Goal: Task Accomplishment & Management: Use online tool/utility

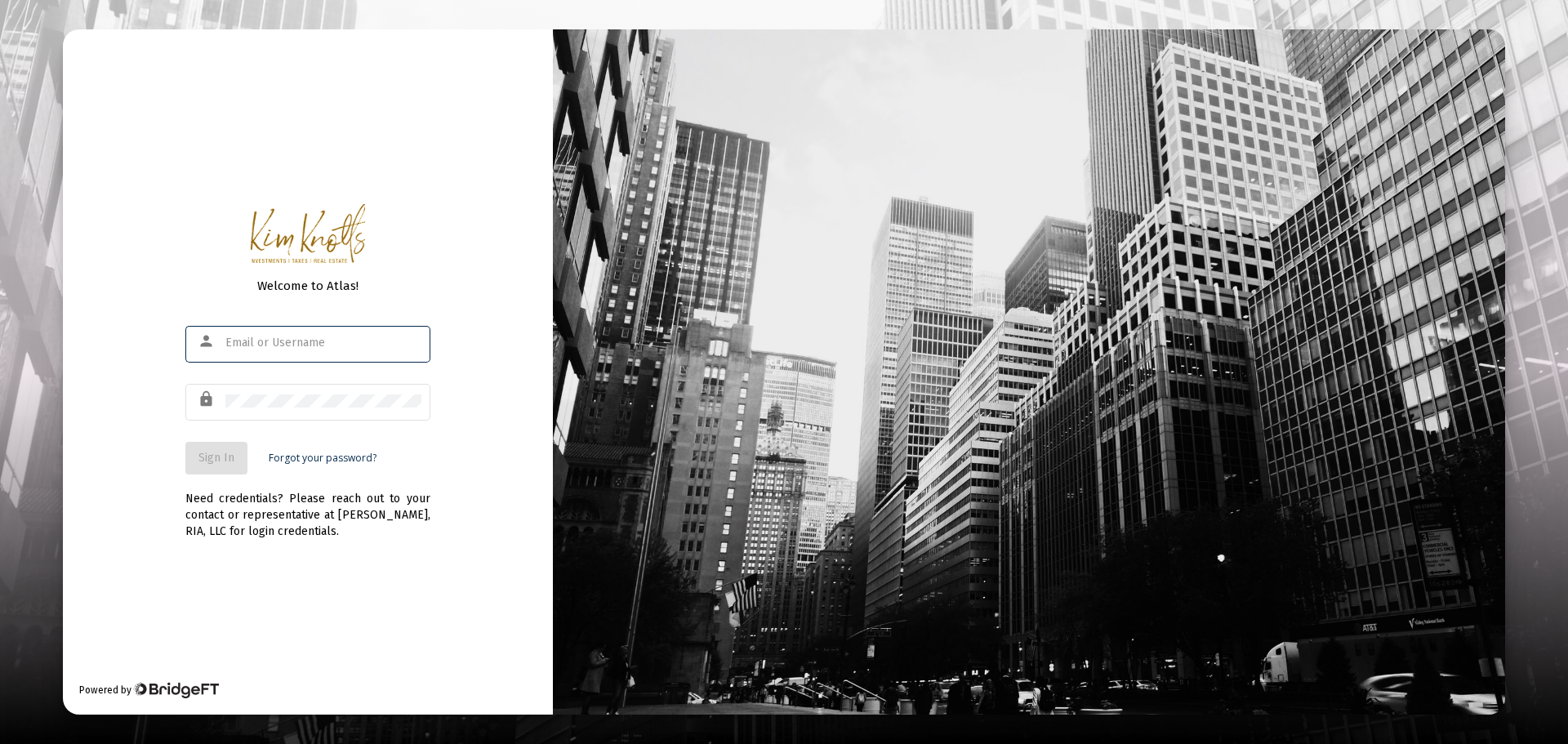
type input "[PERSON_NAME][EMAIL_ADDRESS][DOMAIN_NAME]"
click at [226, 462] on span "Sign In" at bounding box center [217, 457] width 36 height 14
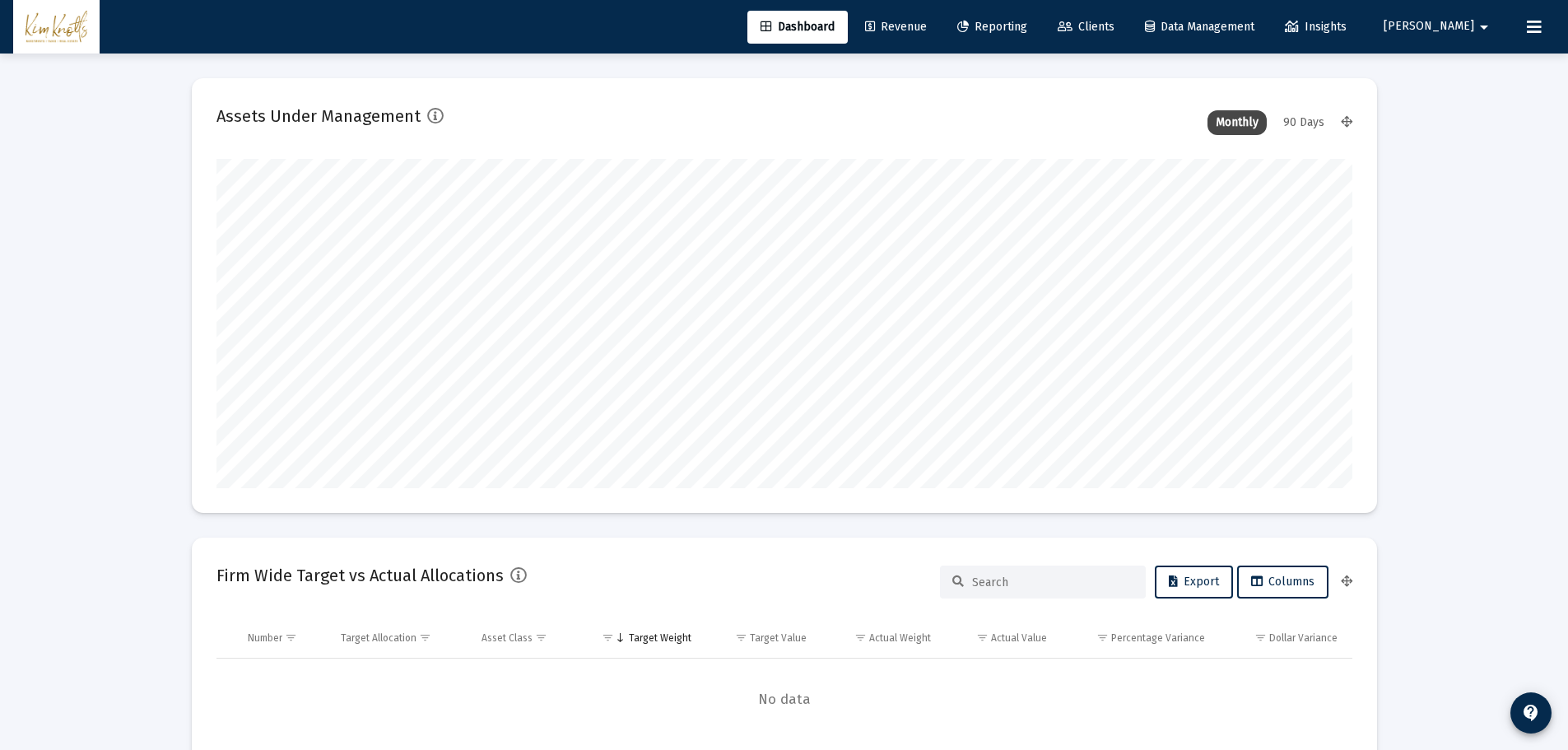
scroll to position [329, 1136]
type input "[DATE]"
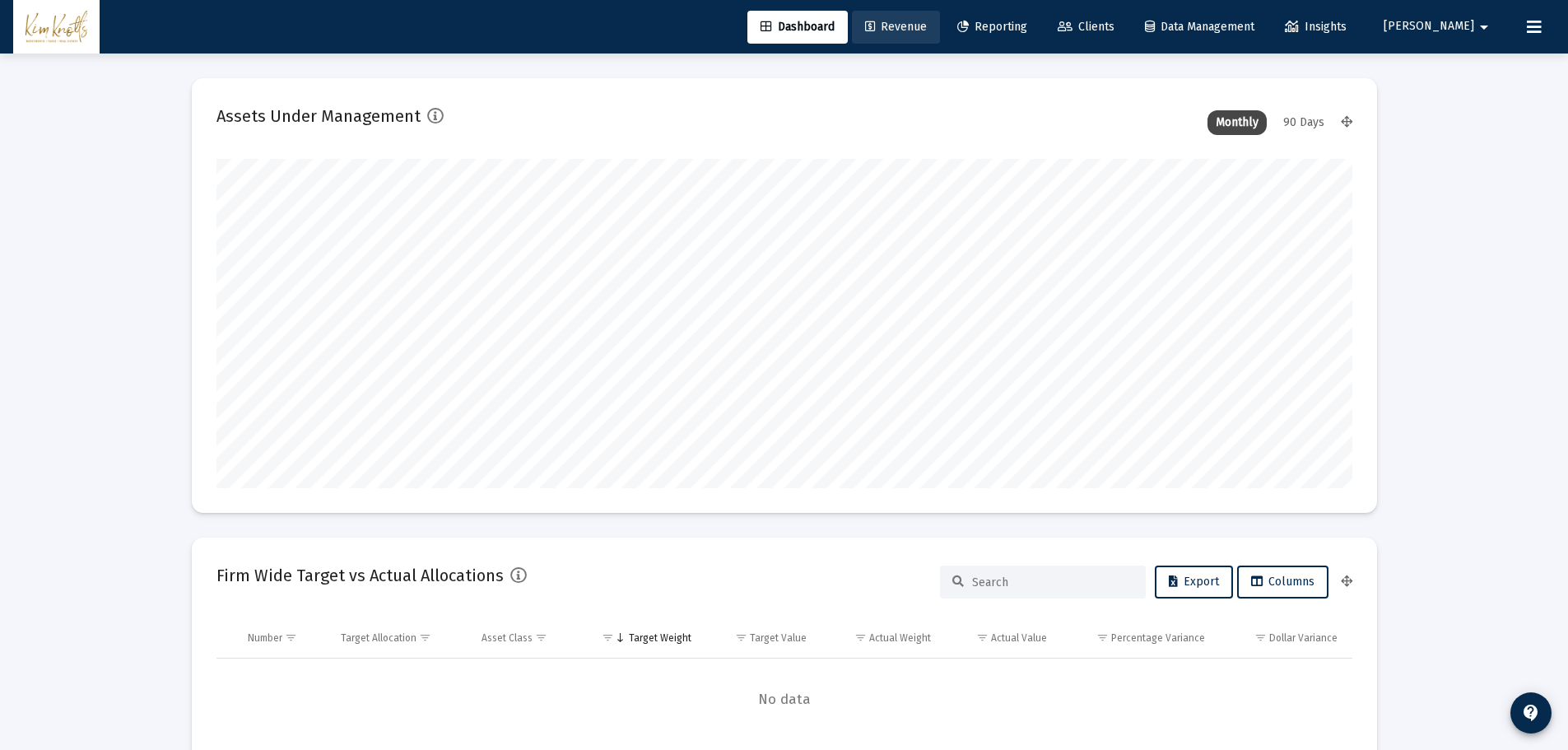
click at [927, 25] on span "Revenue" at bounding box center [896, 27] width 62 height 14
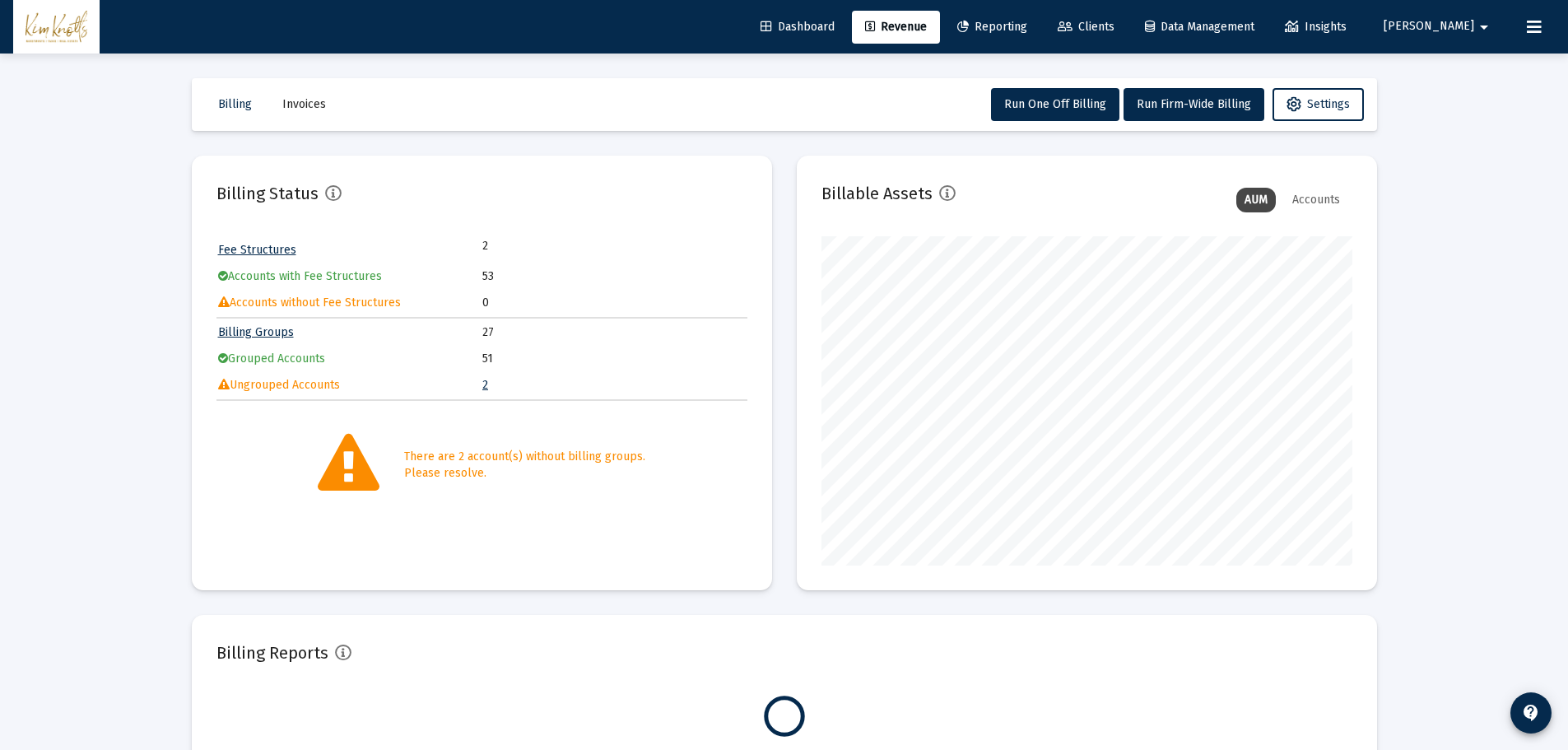
scroll to position [329, 531]
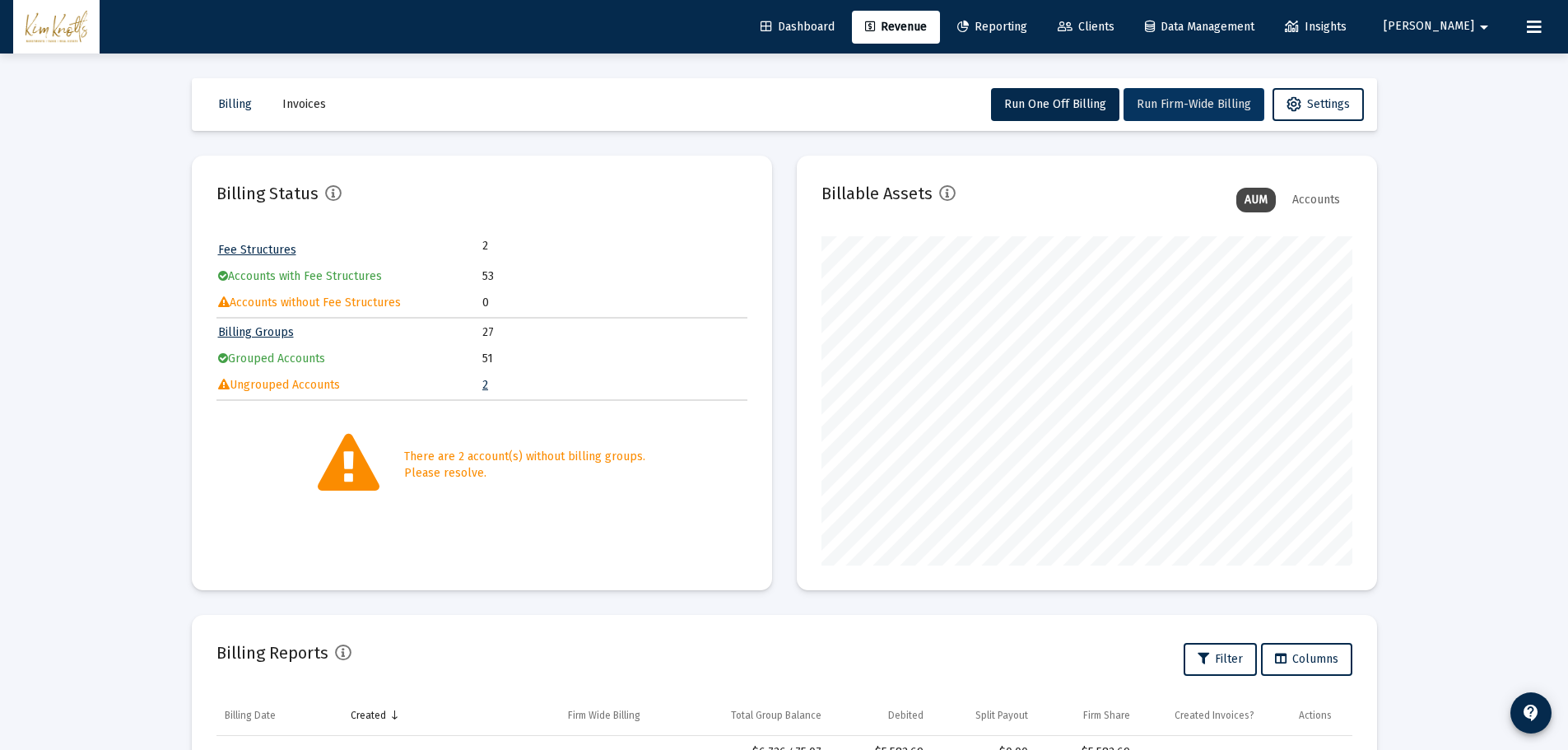
click at [1150, 104] on span "Run Firm-Wide Billing" at bounding box center [1193, 104] width 115 height 14
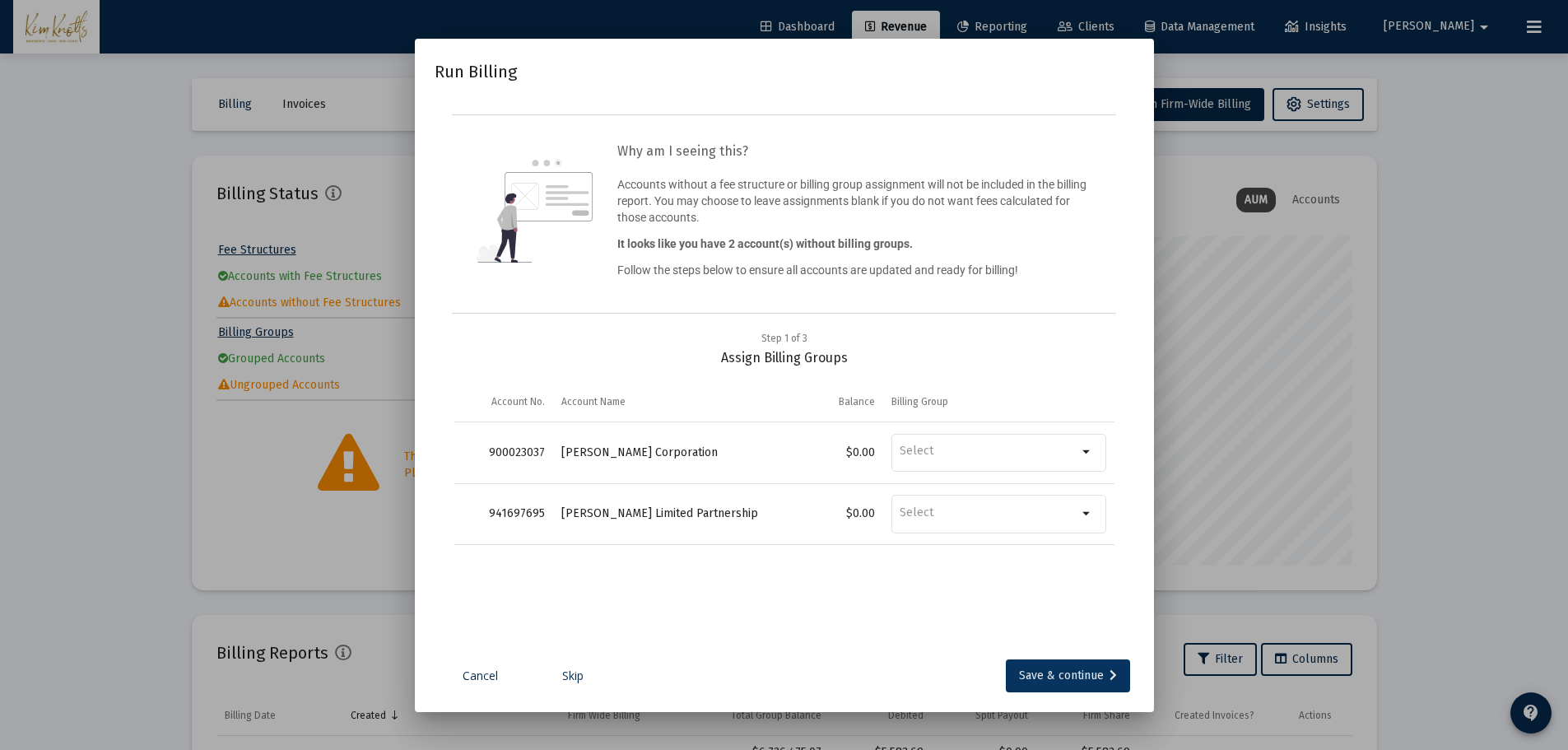
click at [1088, 685] on div "Save & continue" at bounding box center [1068, 676] width 98 height 33
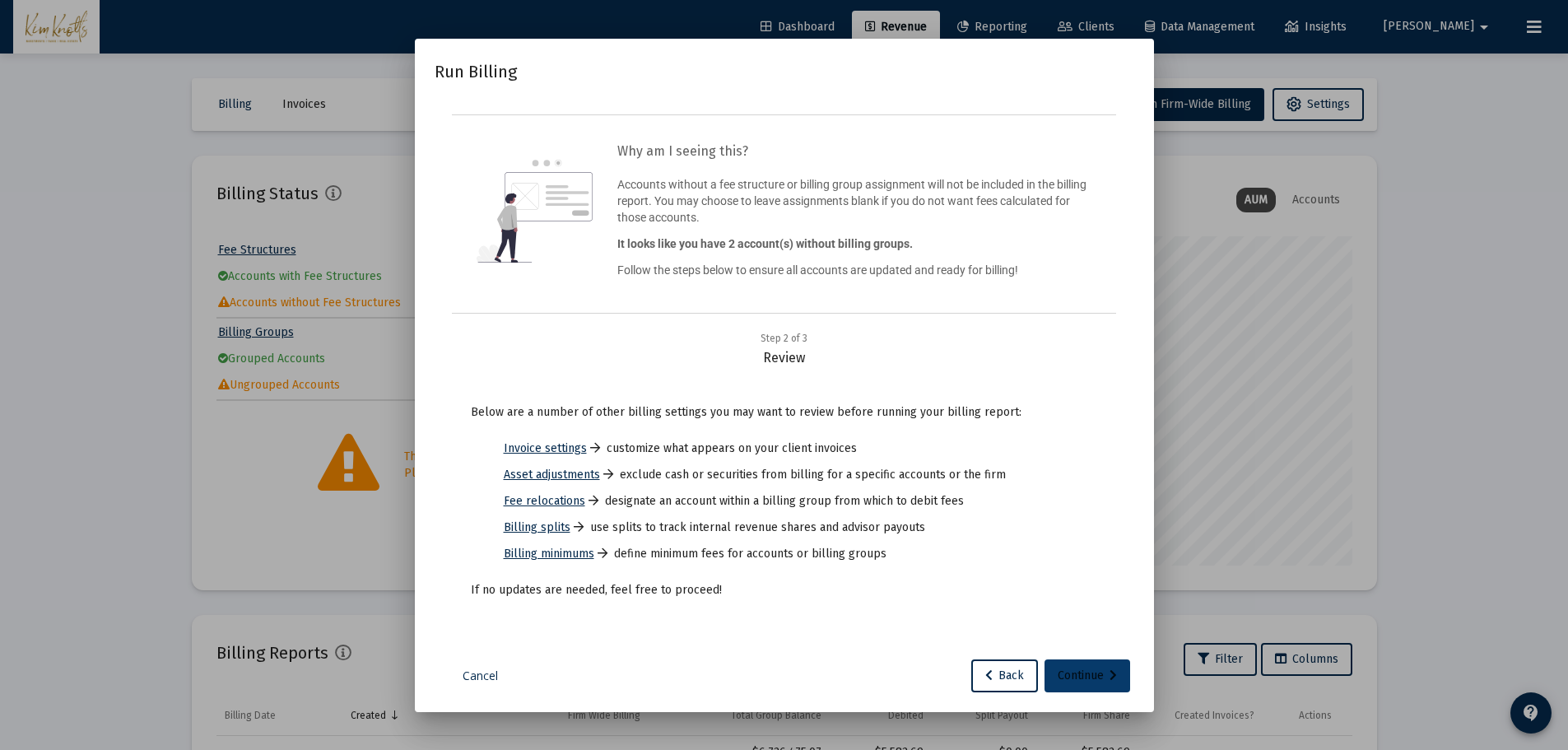
click at [1096, 676] on div "Continue" at bounding box center [1087, 676] width 60 height 33
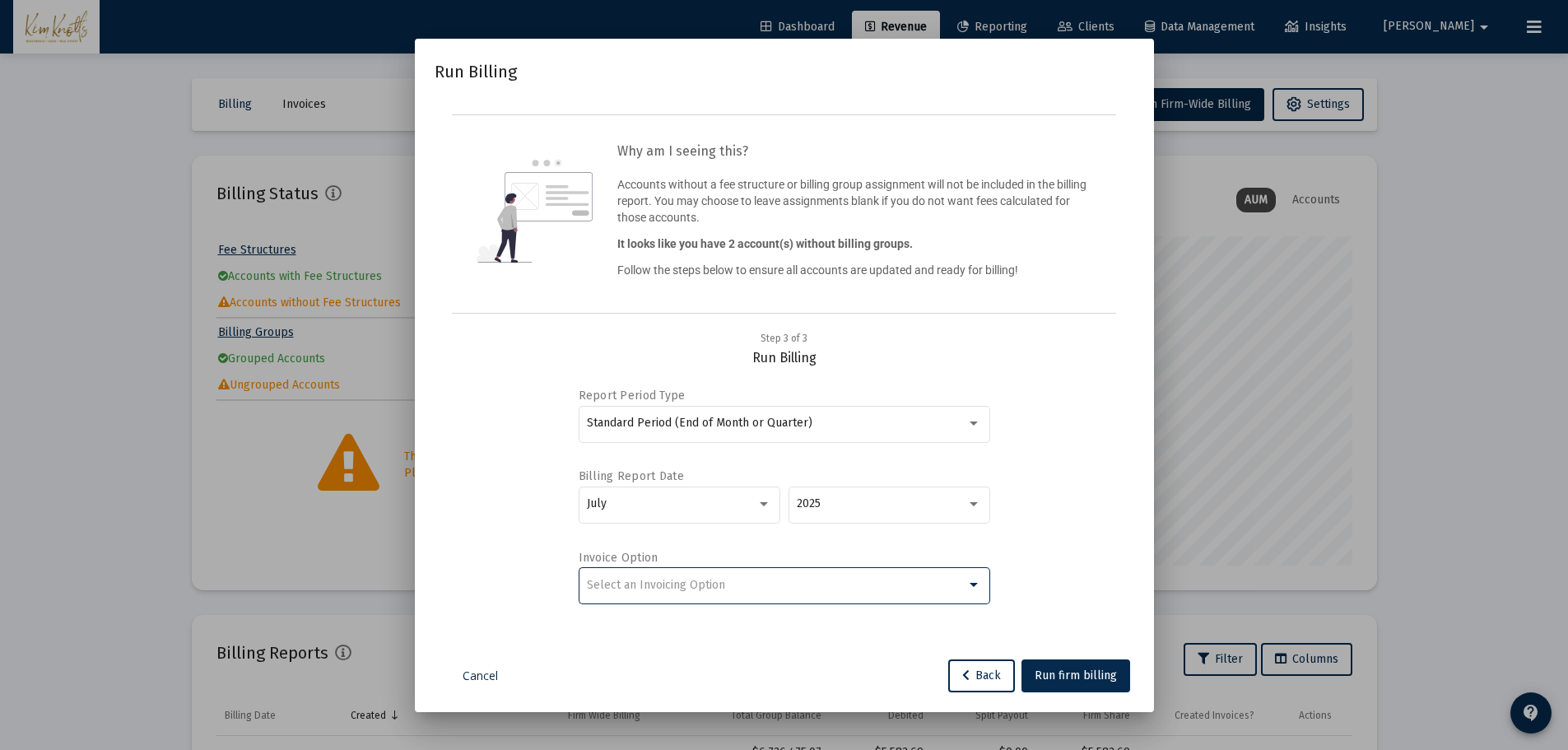
click at [840, 586] on div "Select an Invoicing Option" at bounding box center [776, 585] width 379 height 13
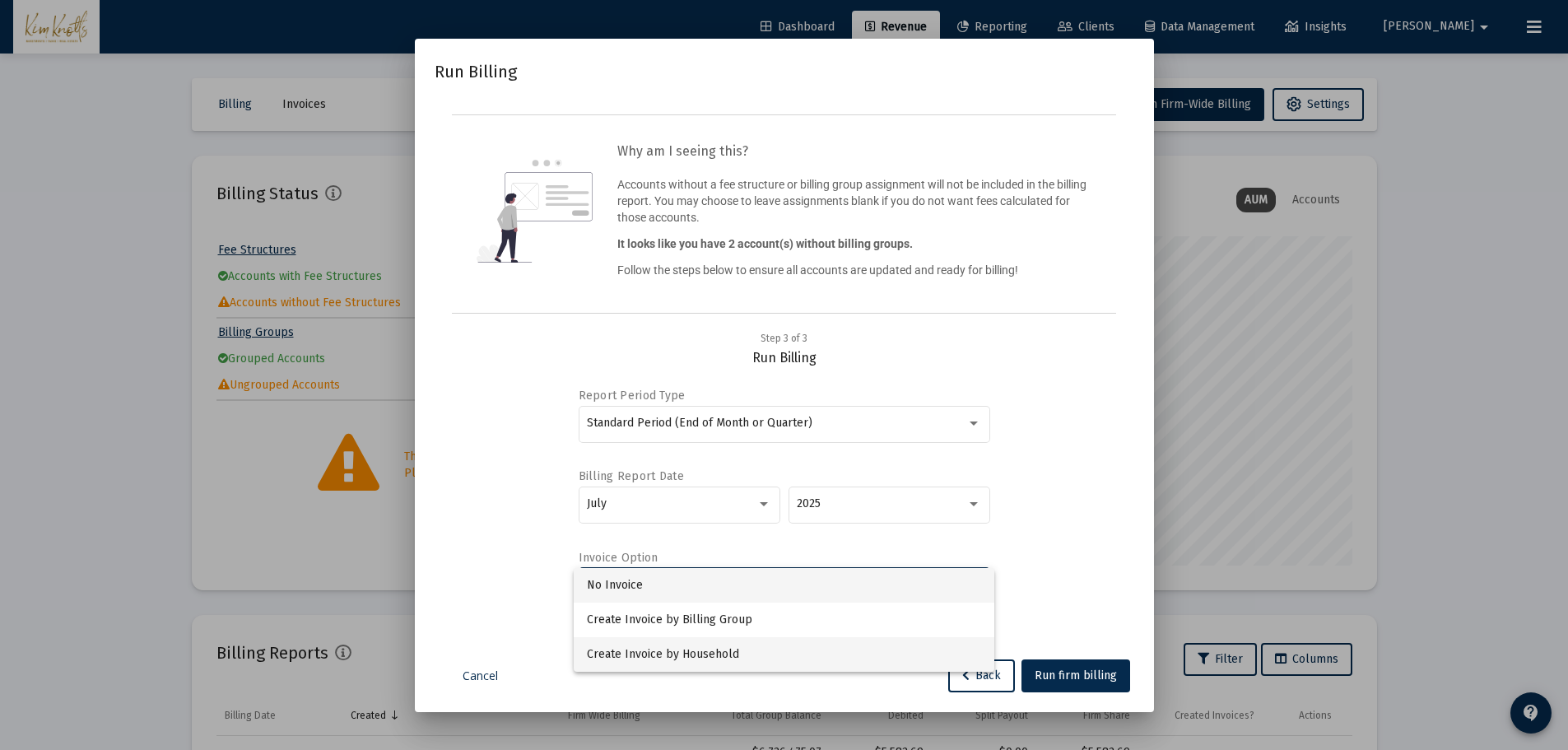
click at [789, 645] on span "Create Invoice by Household" at bounding box center [783, 655] width 394 height 35
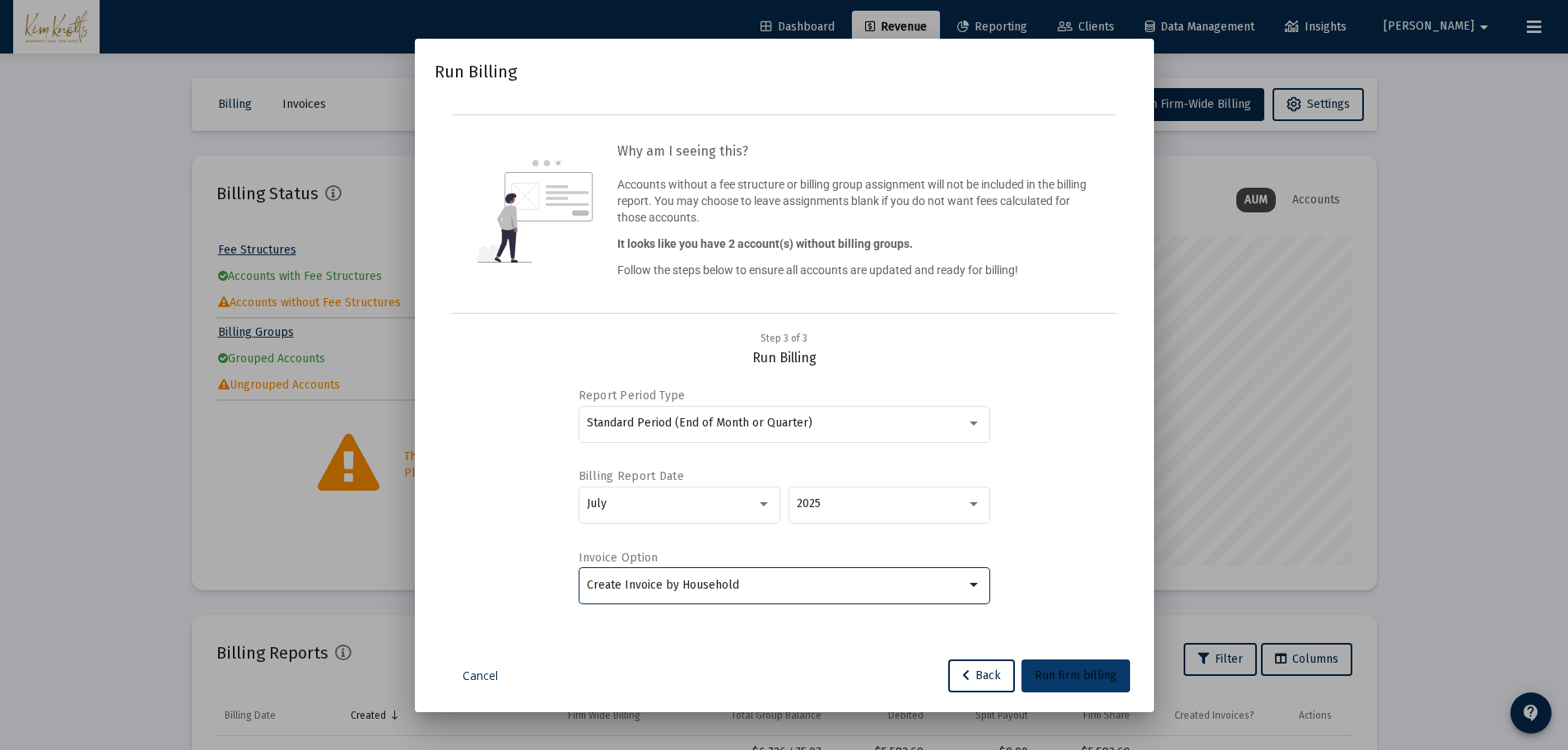
click at [1068, 674] on span "Run firm billing" at bounding box center [1075, 675] width 82 height 14
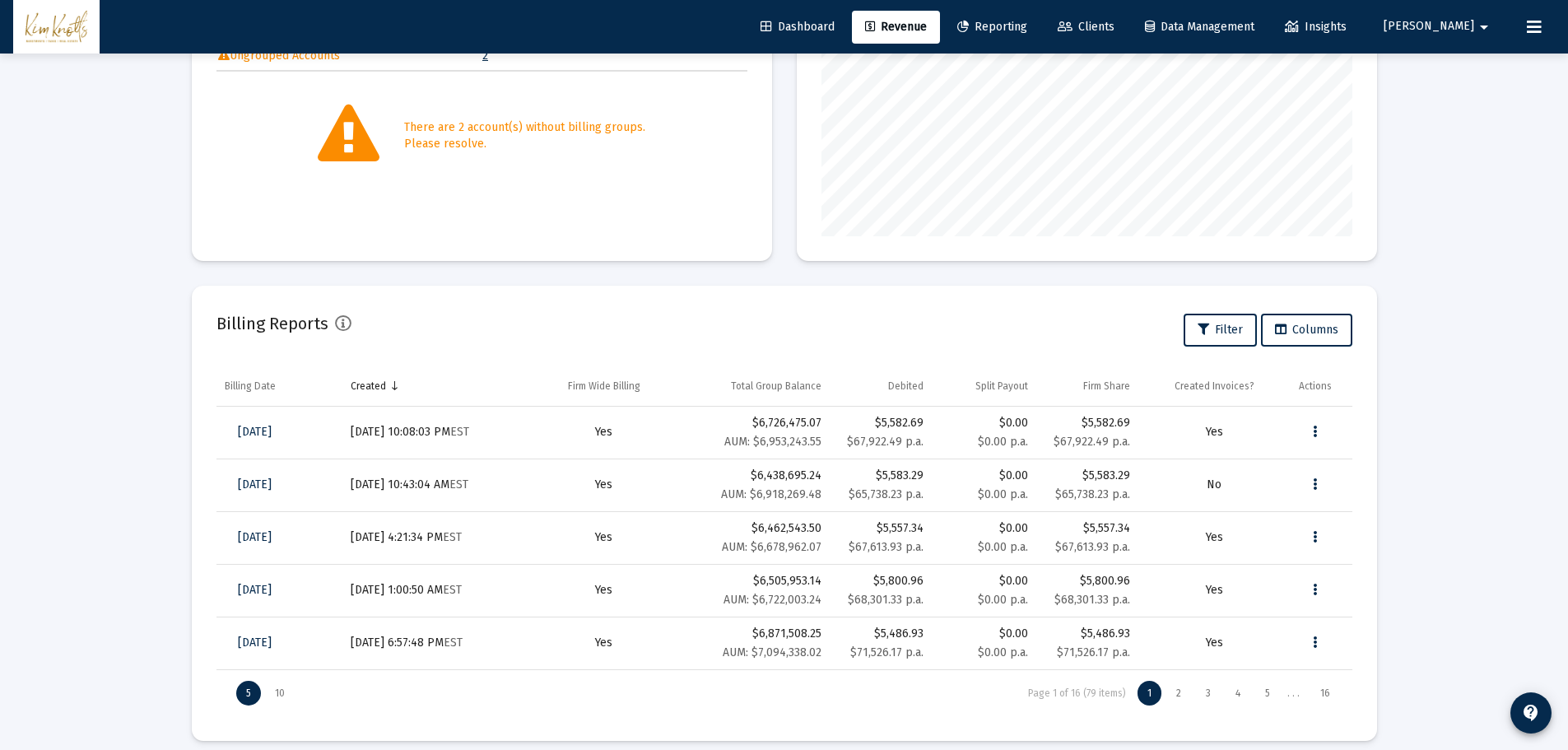
scroll to position [0, 0]
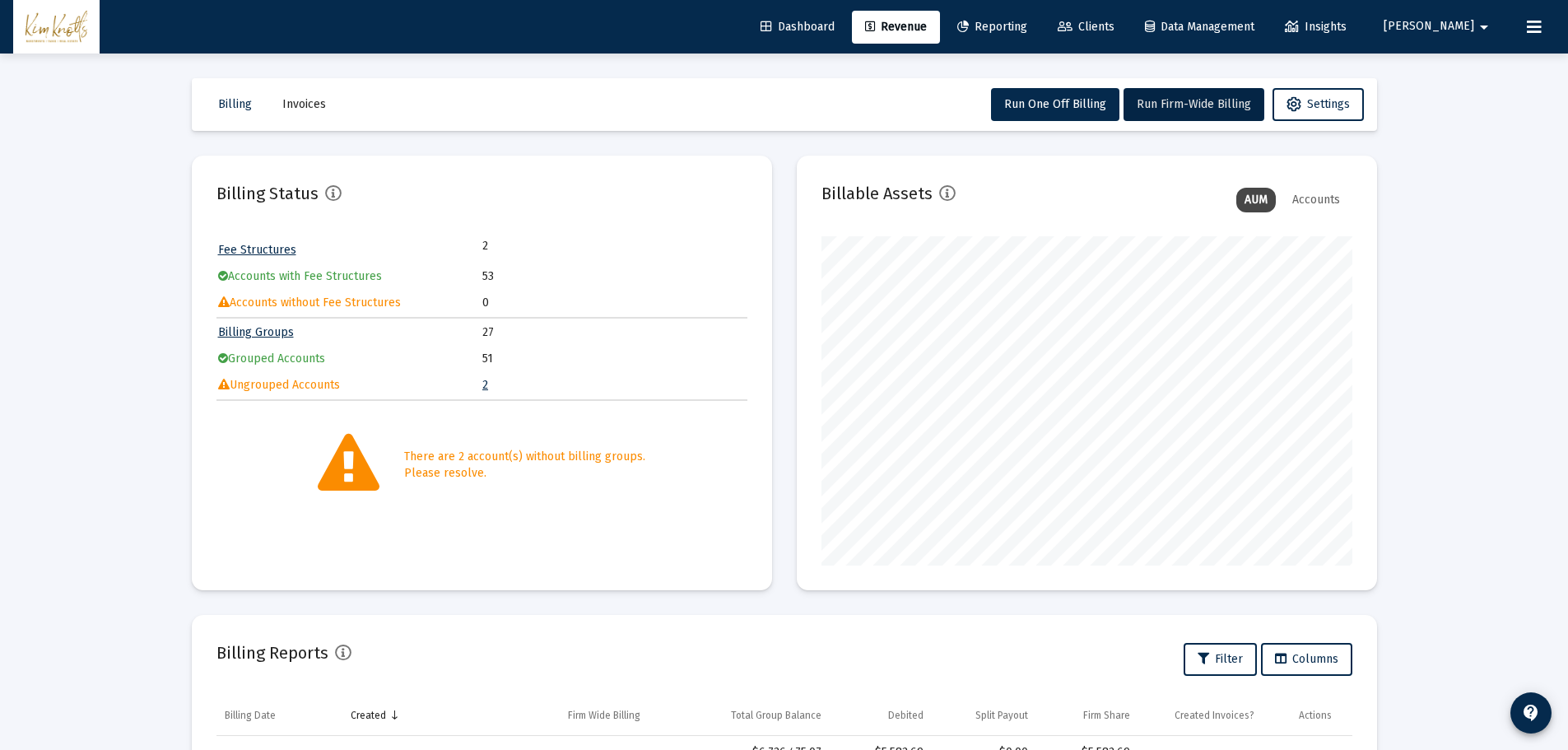
click at [1477, 25] on mat-icon "arrow_drop_down" at bounding box center [1484, 27] width 20 height 33
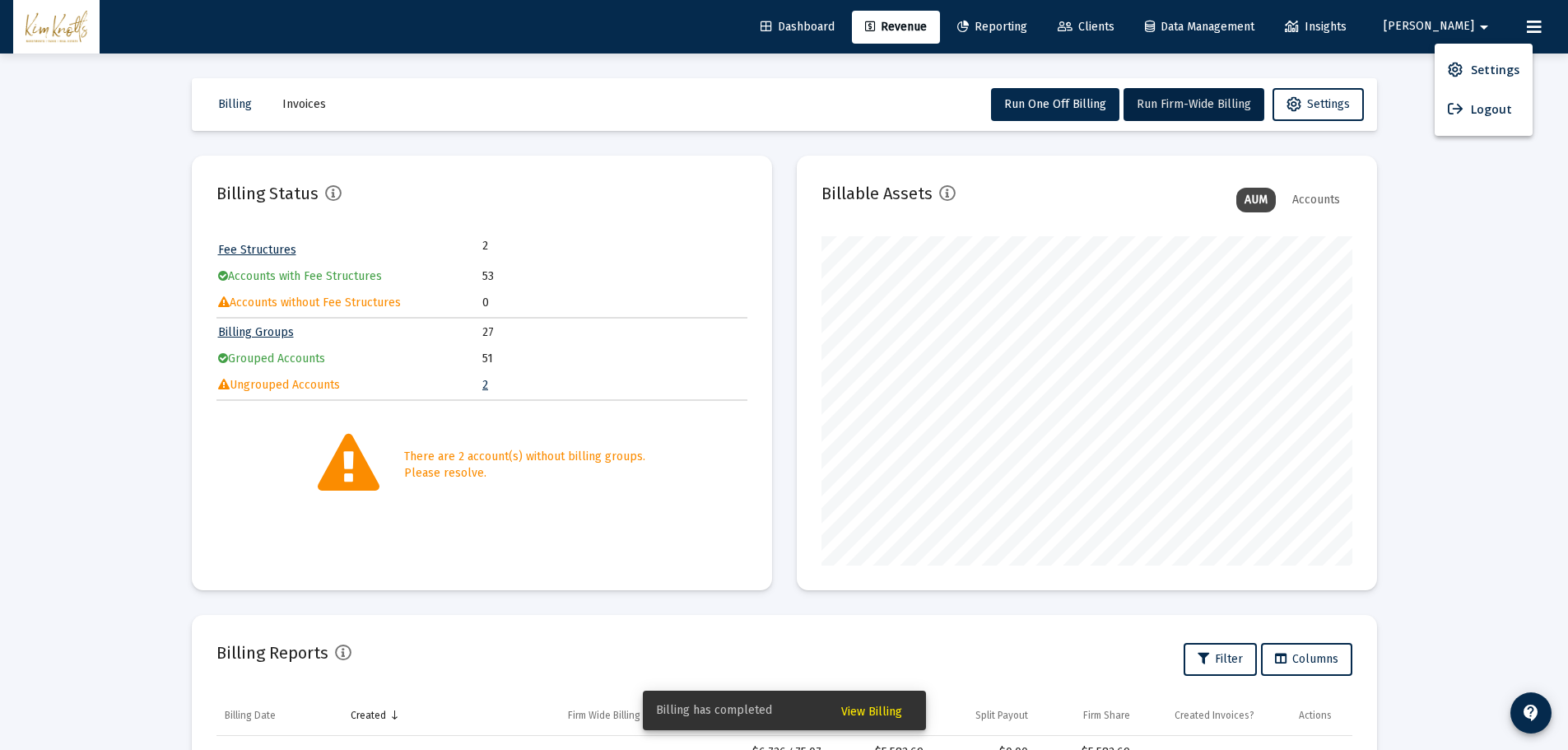
click at [892, 708] on span "View Billing" at bounding box center [871, 711] width 61 height 14
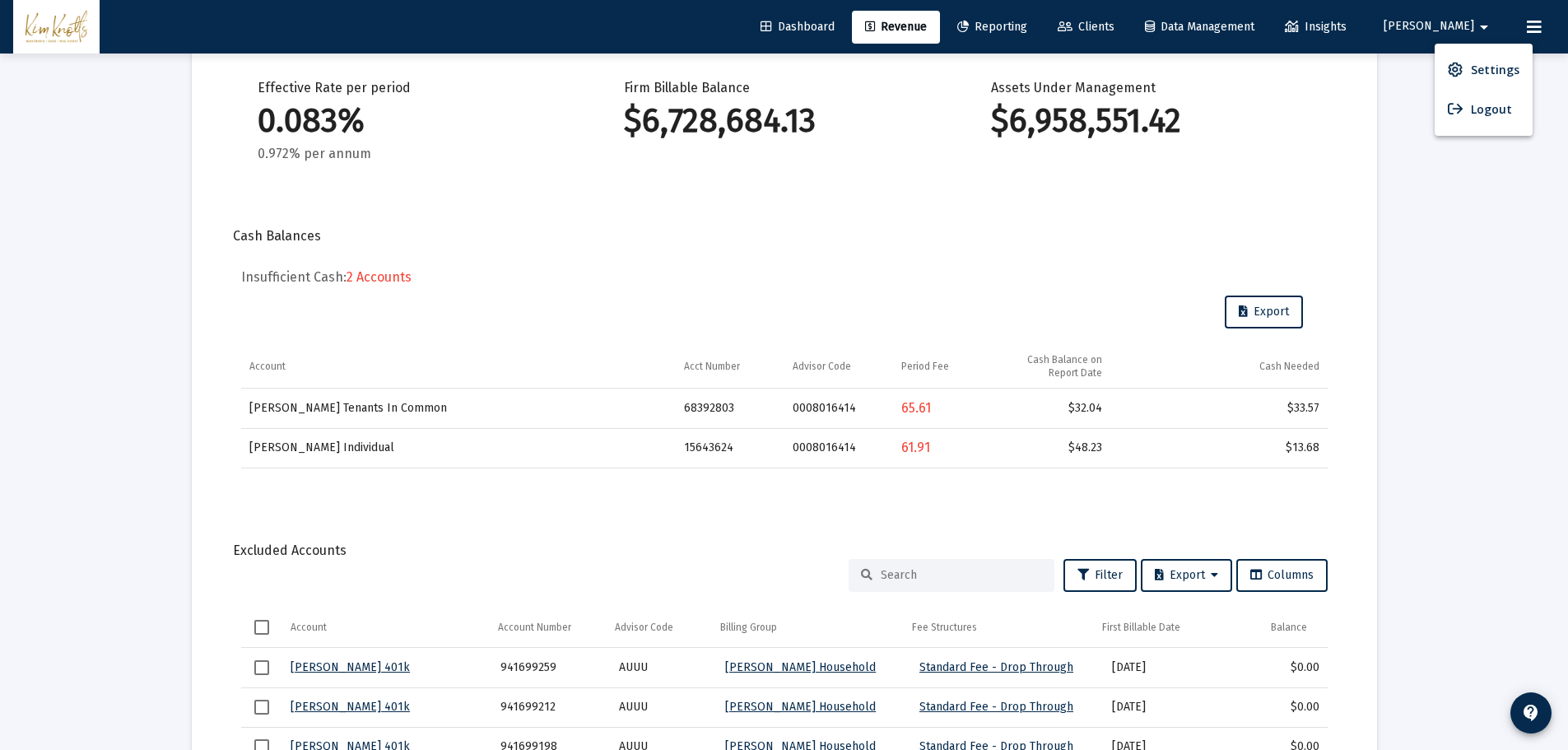
scroll to position [329, 0]
